Goal: Navigation & Orientation: Find specific page/section

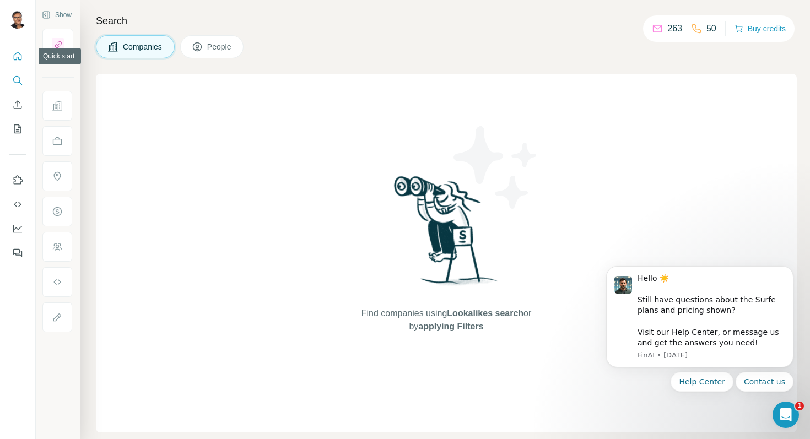
click at [13, 60] on icon "Quick start" at bounding box center [17, 56] width 11 height 11
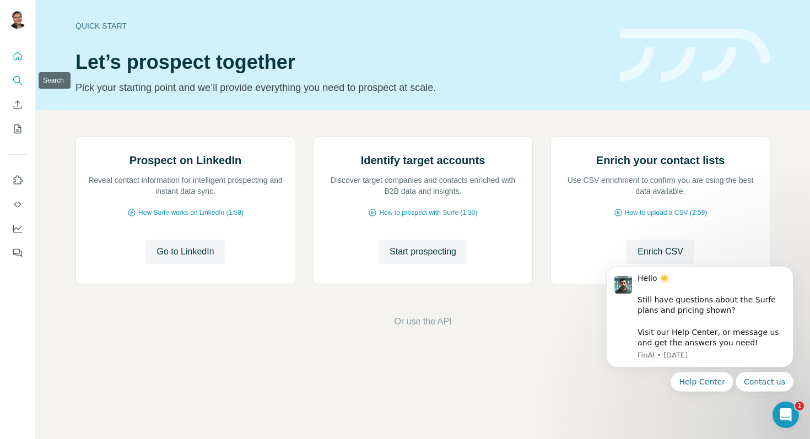
click at [19, 86] on button "Search" at bounding box center [18, 81] width 18 height 20
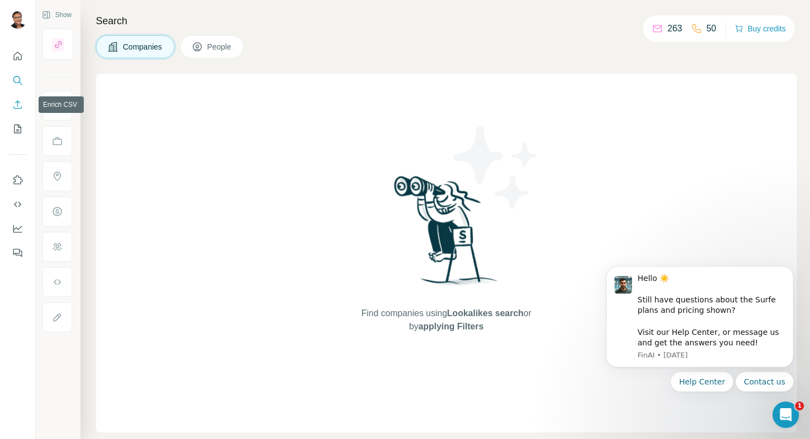
click at [18, 109] on icon "Enrich CSV" at bounding box center [17, 104] width 11 height 11
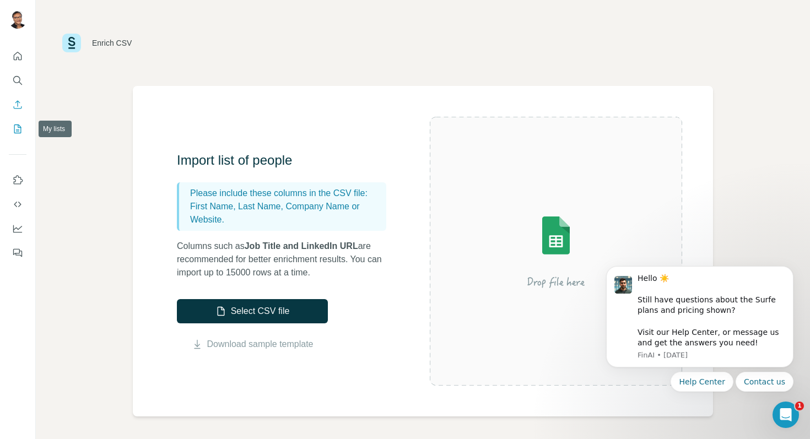
click at [18, 134] on icon "My lists" at bounding box center [17, 128] width 11 height 11
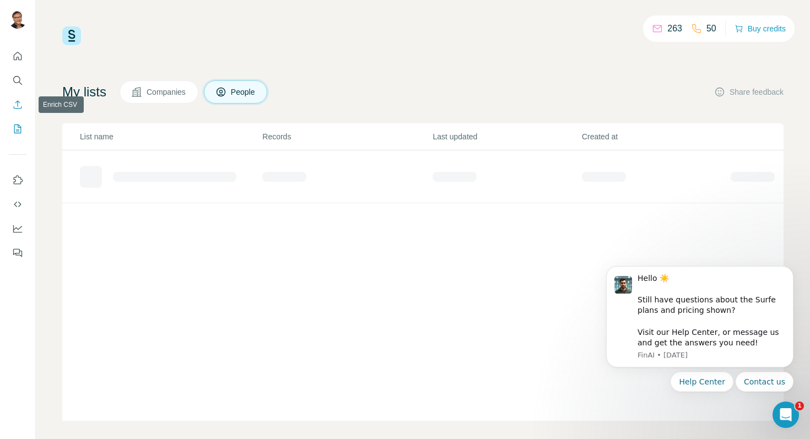
click at [17, 103] on icon "Enrich CSV" at bounding box center [18, 104] width 8 height 8
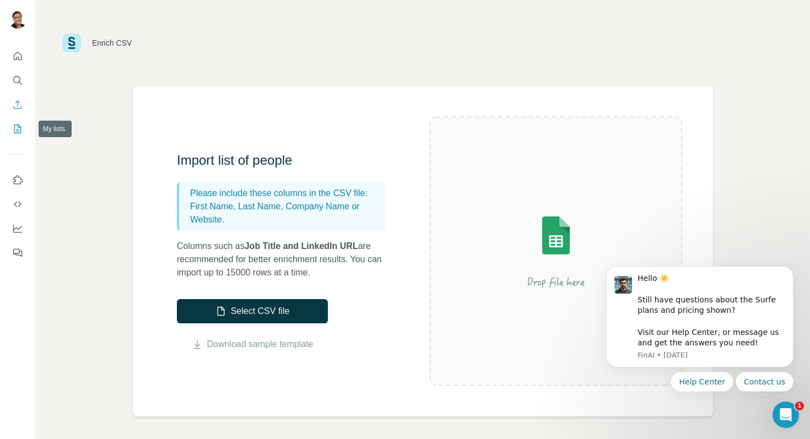
click at [18, 126] on icon "My lists" at bounding box center [19, 128] width 6 height 7
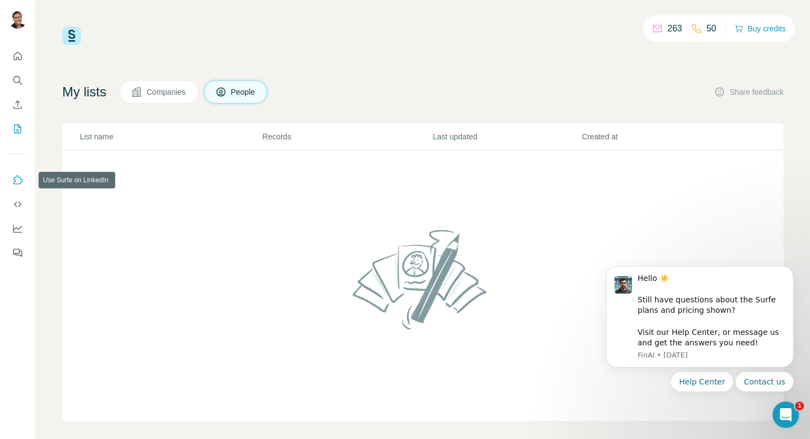
click at [18, 185] on icon "Use Surfe on LinkedIn" at bounding box center [17, 180] width 11 height 11
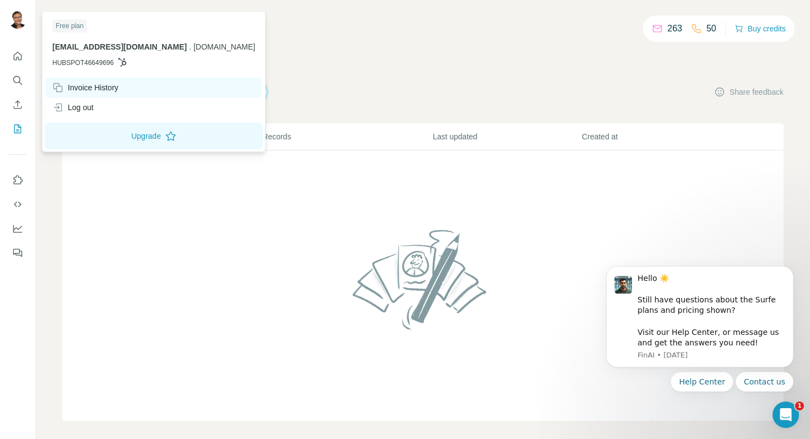
click at [106, 90] on div "Invoice History" at bounding box center [85, 87] width 66 height 11
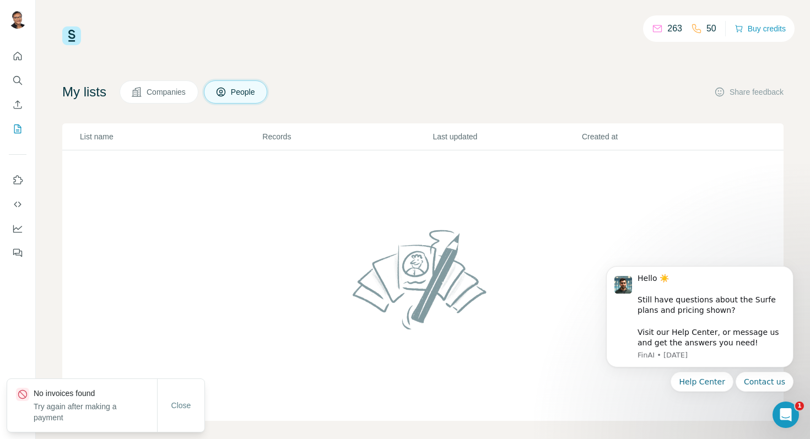
click at [18, 67] on nav at bounding box center [18, 92] width 18 height 93
click at [19, 59] on icon "Quick start" at bounding box center [18, 56] width 8 height 8
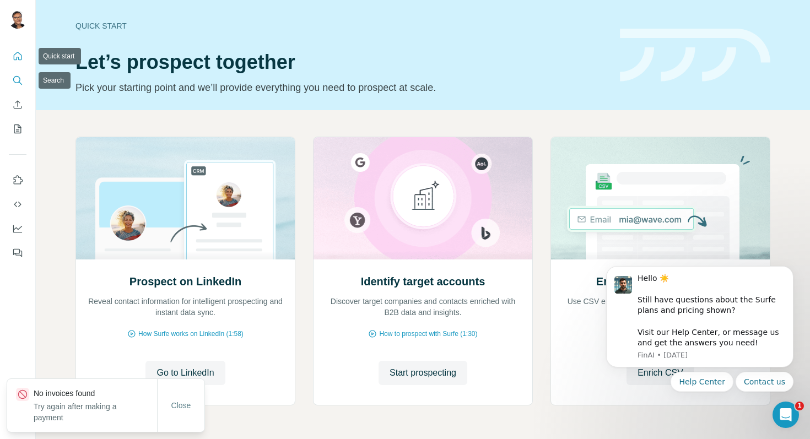
click at [19, 77] on icon "Search" at bounding box center [16, 79] width 7 height 7
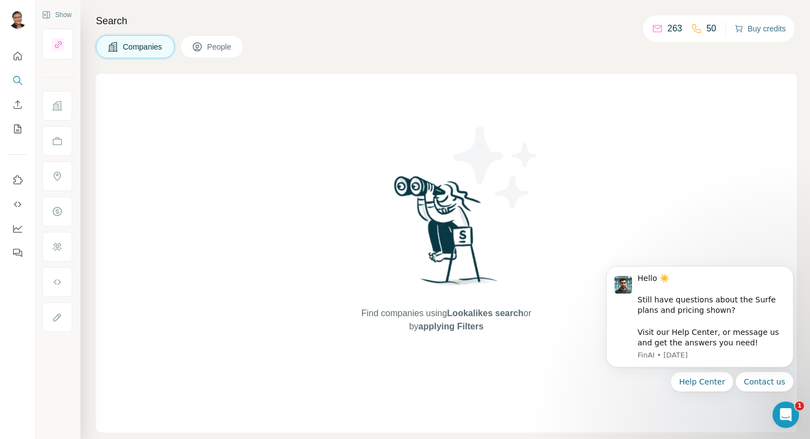
drag, startPoint x: 764, startPoint y: 38, endPoint x: 763, endPoint y: 30, distance: 7.7
click at [764, 37] on div "263 50 Buy credits" at bounding box center [719, 28] width 152 height 26
click at [763, 28] on button "Buy credits" at bounding box center [760, 28] width 51 height 15
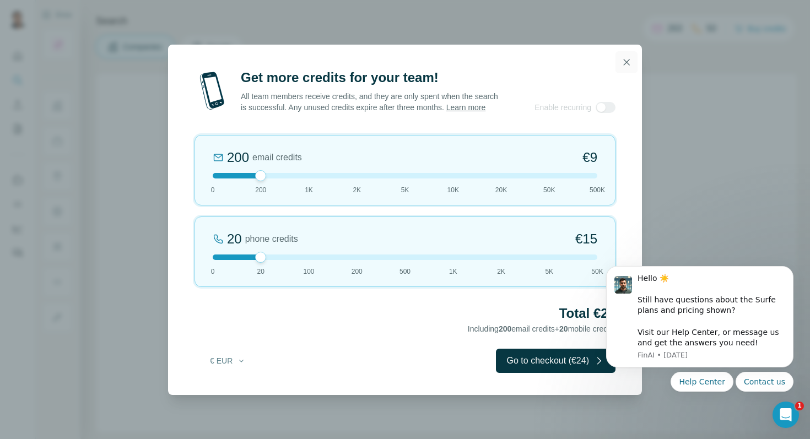
click at [626, 57] on icon "button" at bounding box center [626, 62] width 11 height 11
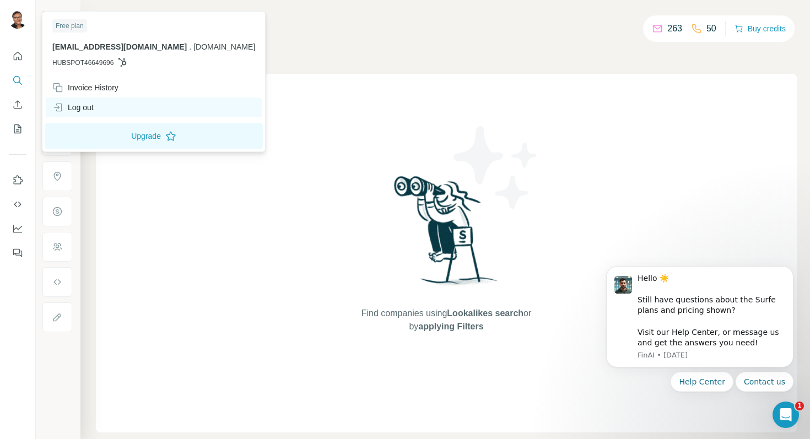
click at [83, 107] on div "Log out" at bounding box center [72, 107] width 41 height 11
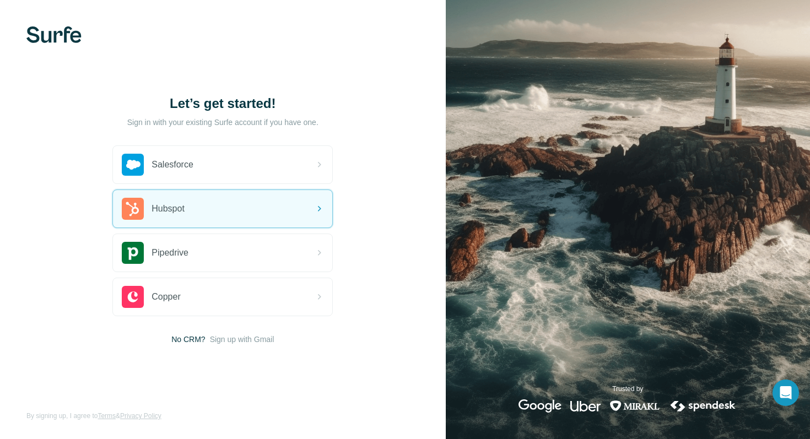
drag, startPoint x: 69, startPoint y: 34, endPoint x: 128, endPoint y: 4, distance: 66.1
click at [69, 34] on img at bounding box center [53, 34] width 55 height 17
click at [254, 217] on div "Hubspot" at bounding box center [222, 208] width 219 height 37
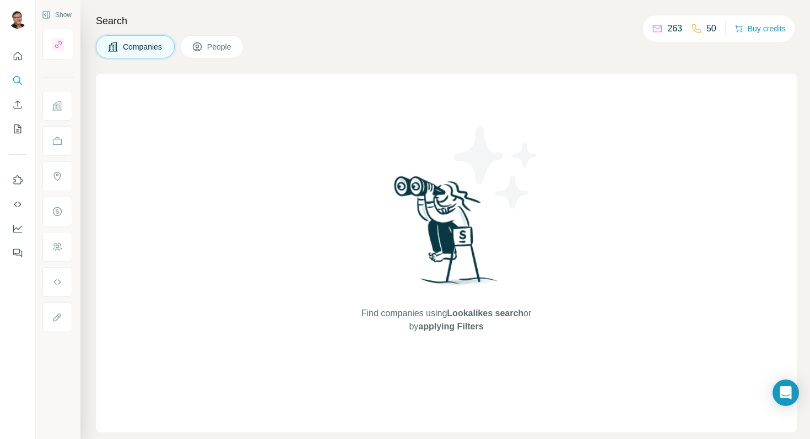
click at [657, 29] on div "263" at bounding box center [667, 28] width 30 height 13
click at [668, 29] on p "263" at bounding box center [675, 28] width 15 height 13
click at [19, 181] on icon "Use Surfe on LinkedIn" at bounding box center [17, 180] width 11 height 11
click at [15, 63] on button "Quick start" at bounding box center [18, 56] width 18 height 20
click at [23, 57] on icon "Quick start" at bounding box center [17, 56] width 11 height 11
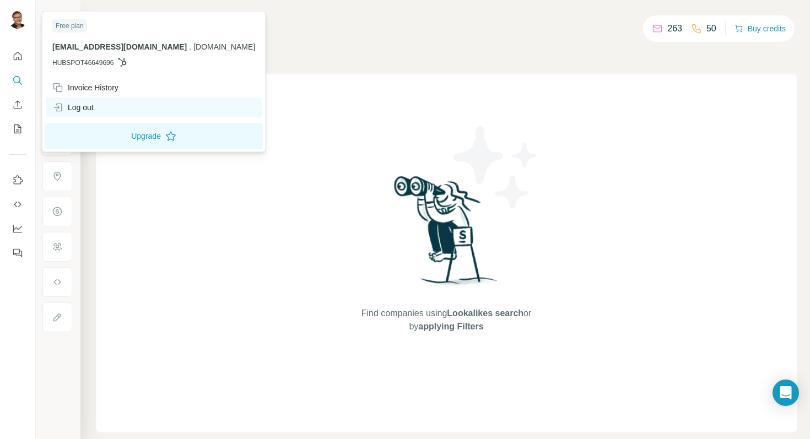
click at [82, 110] on div "Log out" at bounding box center [72, 107] width 41 height 11
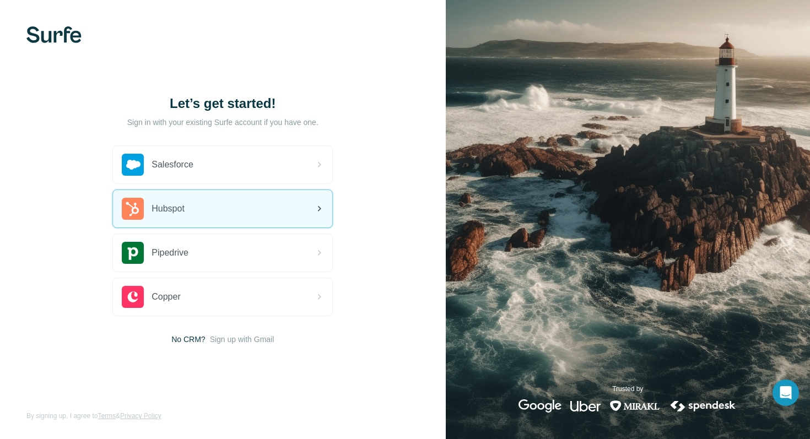
click at [328, 214] on div "Hubspot" at bounding box center [222, 208] width 219 height 37
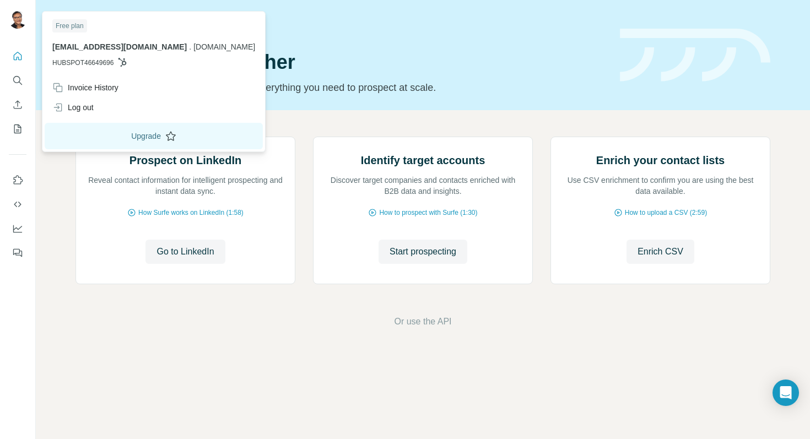
click at [133, 142] on button "Upgrade" at bounding box center [154, 136] width 218 height 26
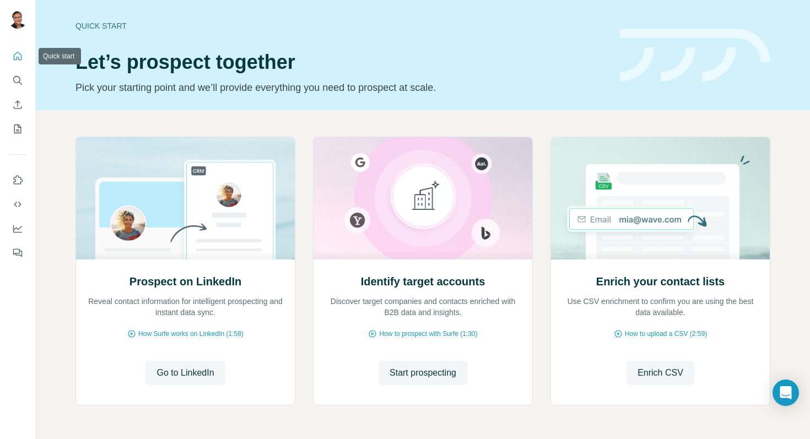
click at [20, 59] on icon "Quick start" at bounding box center [17, 56] width 11 height 11
click at [23, 58] on button "Quick start" at bounding box center [18, 56] width 18 height 20
click at [189, 372] on span "Go to LinkedIn" at bounding box center [185, 373] width 57 height 13
